Goal: Check status: Check status

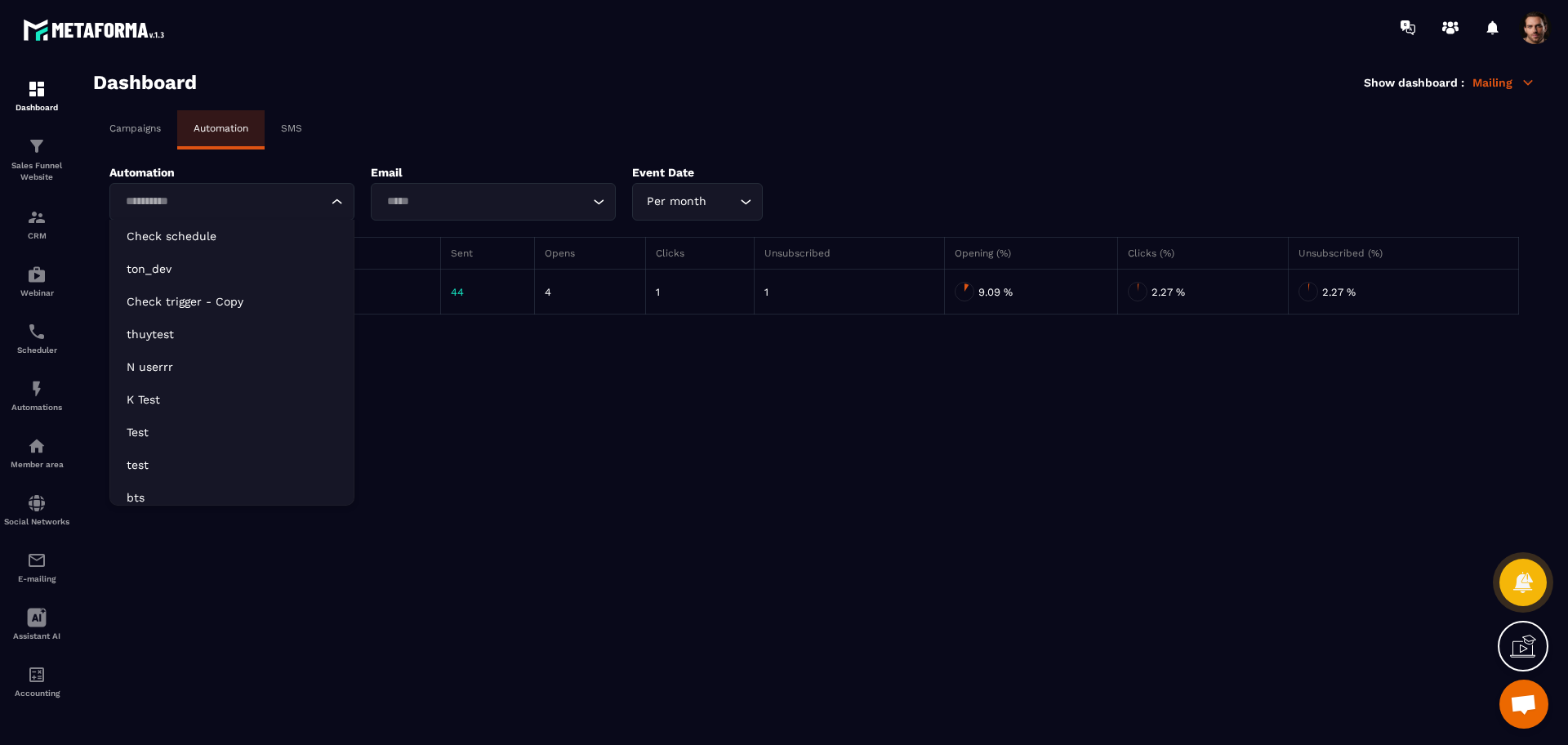
click at [178, 189] on div "Loading..." at bounding box center [232, 202] width 245 height 37
click at [212, 237] on p "Check schedule" at bounding box center [232, 236] width 211 height 16
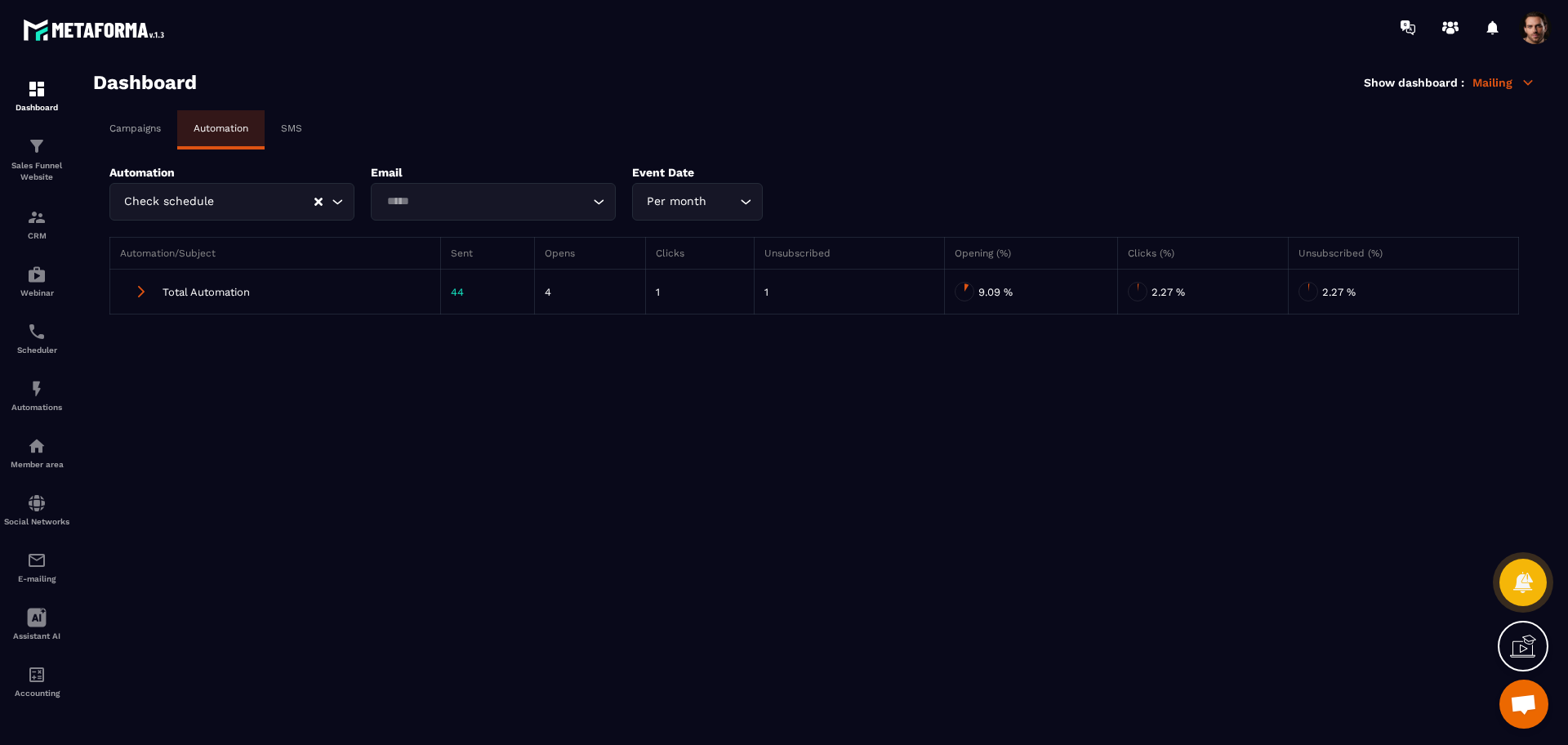
click at [469, 175] on p "Email" at bounding box center [493, 172] width 245 height 13
drag, startPoint x: 477, startPoint y: 196, endPoint x: 477, endPoint y: 213, distance: 17.0
click at [477, 196] on input "Search for option" at bounding box center [485, 202] width 207 height 18
click at [475, 226] on li "Send an email "[DOMAIN_NAME][EMAIL_ADDRESS][DOMAIN_NAME]"" at bounding box center [493, 236] width 243 height 33
click at [321, 206] on button "Clear Selected" at bounding box center [318, 202] width 8 height 12
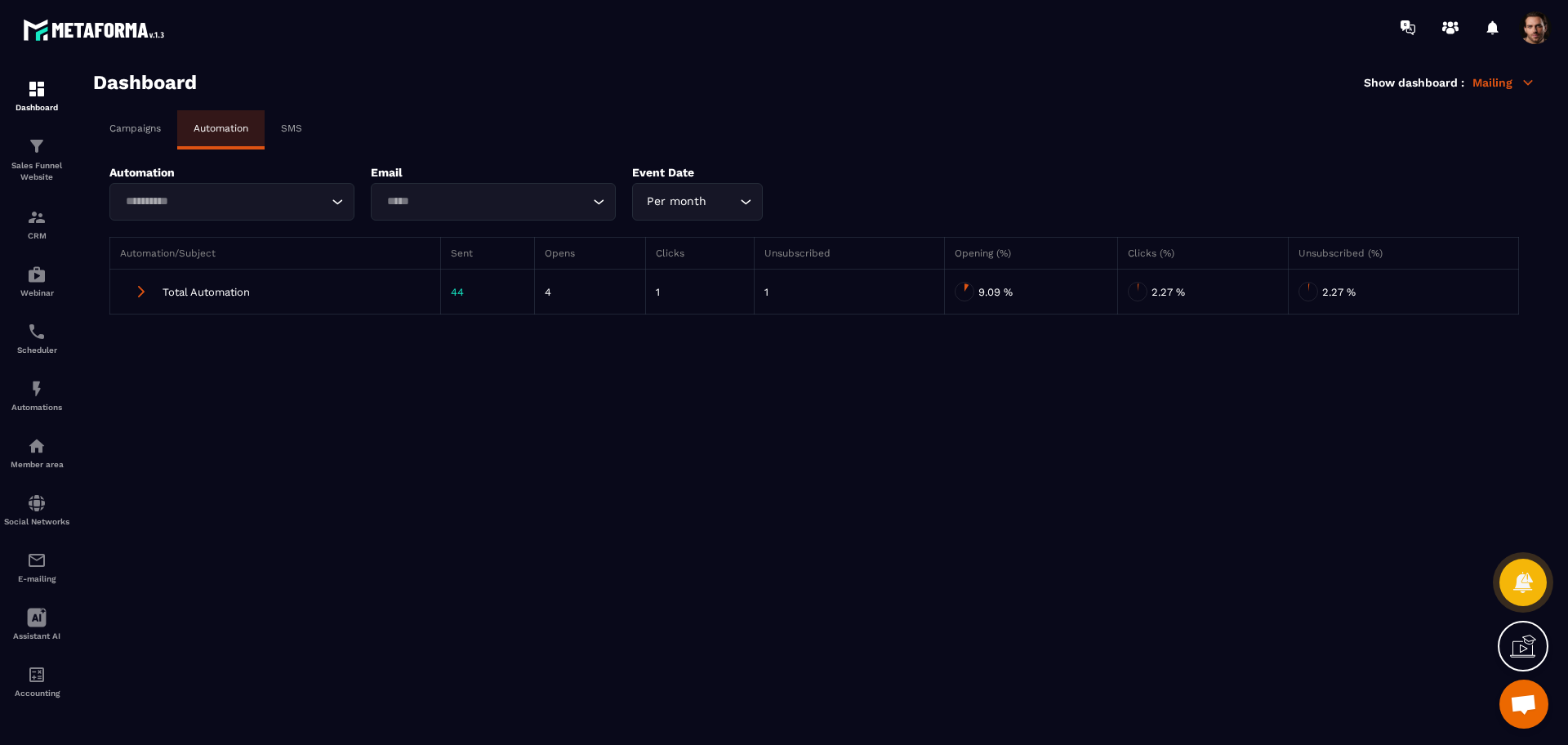
click at [133, 288] on span at bounding box center [142, 291] width 27 height 27
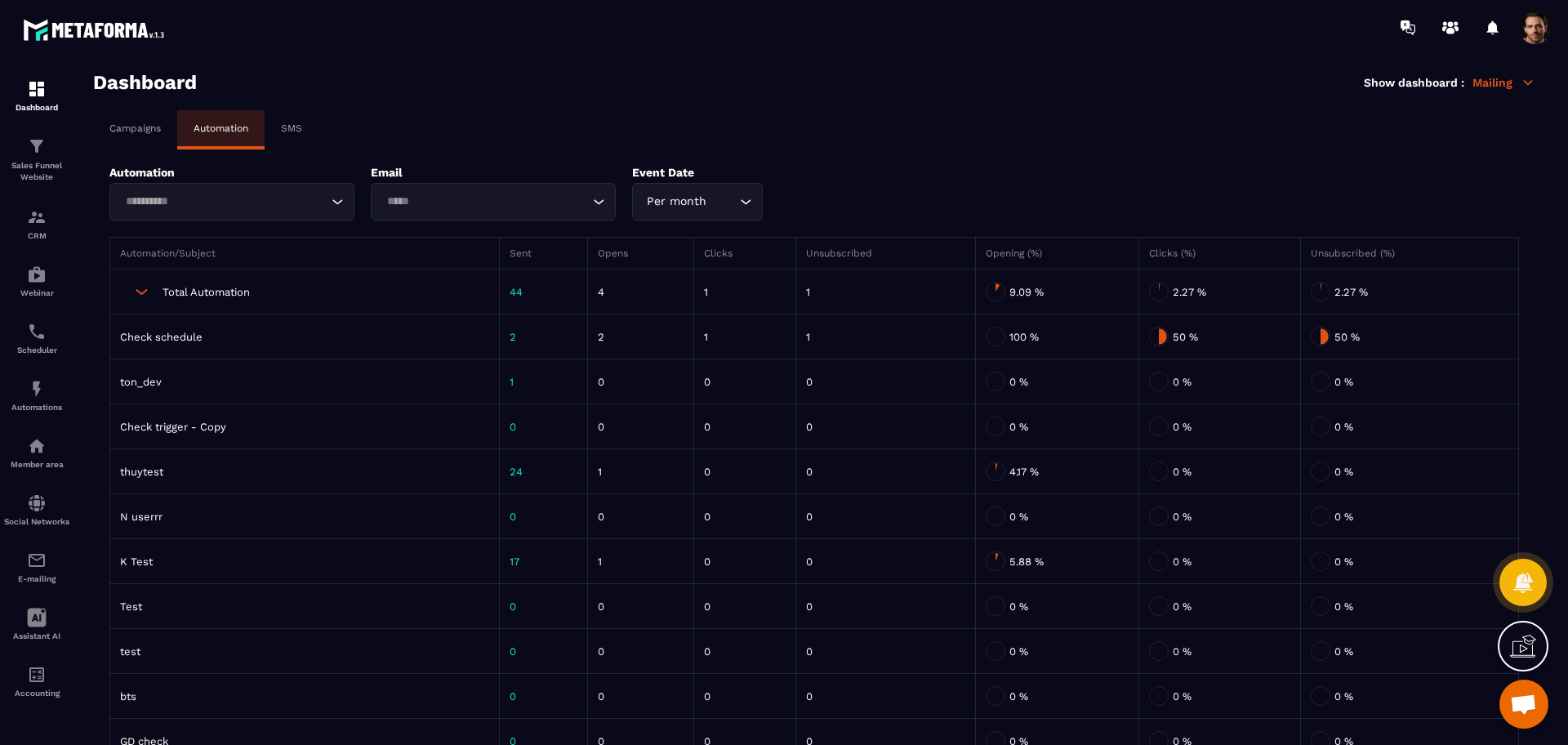
click at [301, 135] on div "SMS" at bounding box center [291, 128] width 54 height 36
